Goal: Navigation & Orientation: Find specific page/section

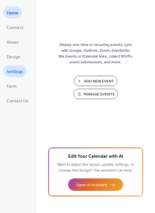
click at [13, 71] on span "Settings" at bounding box center [15, 72] width 17 height 9
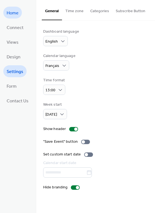
click at [16, 14] on span "Home" at bounding box center [13, 13] width 12 height 9
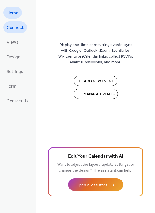
click at [14, 26] on span "Connect" at bounding box center [15, 28] width 17 height 9
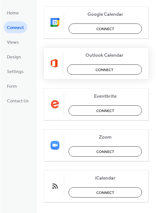
scroll to position [90, 0]
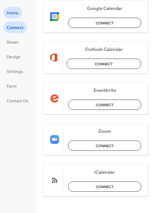
click at [15, 8] on link "Home" at bounding box center [12, 13] width 19 height 12
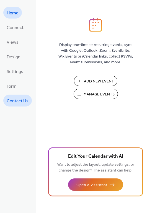
click at [15, 101] on span "Contact Us" at bounding box center [18, 101] width 22 height 9
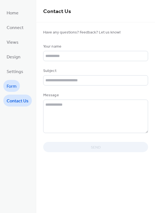
click at [10, 87] on span "Form" at bounding box center [12, 86] width 10 height 9
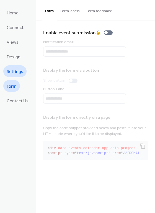
click at [12, 72] on span "Settings" at bounding box center [15, 72] width 17 height 9
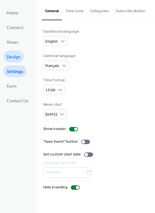
click at [14, 55] on span "Design" at bounding box center [14, 57] width 14 height 9
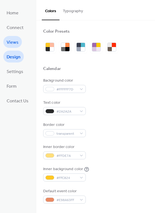
click at [11, 42] on span "Views" at bounding box center [13, 42] width 12 height 9
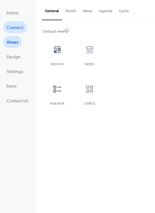
click at [7, 28] on span "Connect" at bounding box center [15, 28] width 17 height 9
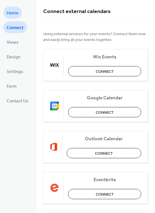
click at [10, 13] on span "Home" at bounding box center [13, 13] width 12 height 9
